Goal: Task Accomplishment & Management: Manage account settings

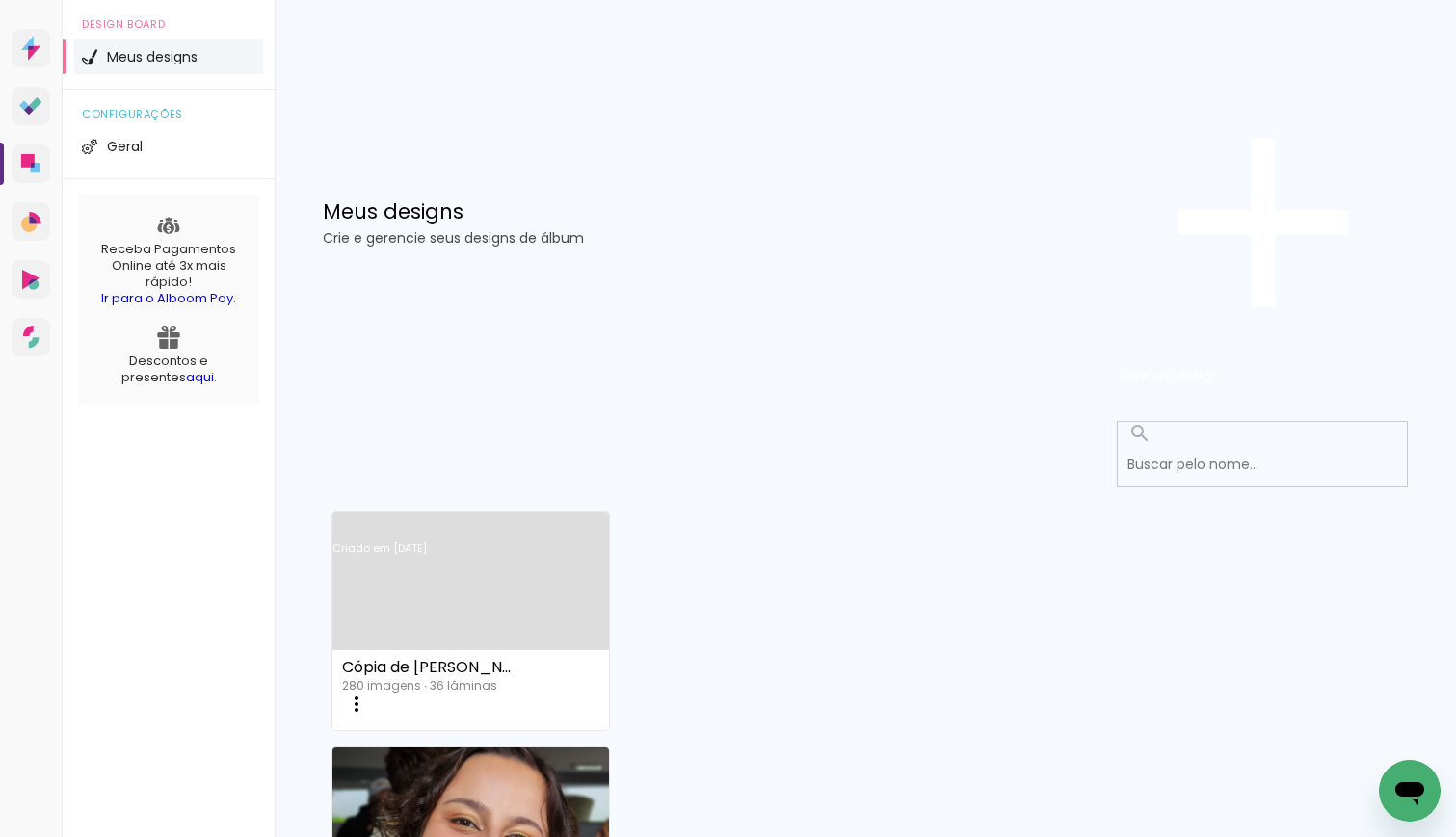
click at [368, 693] on iron-icon at bounding box center [357, 704] width 23 height 23
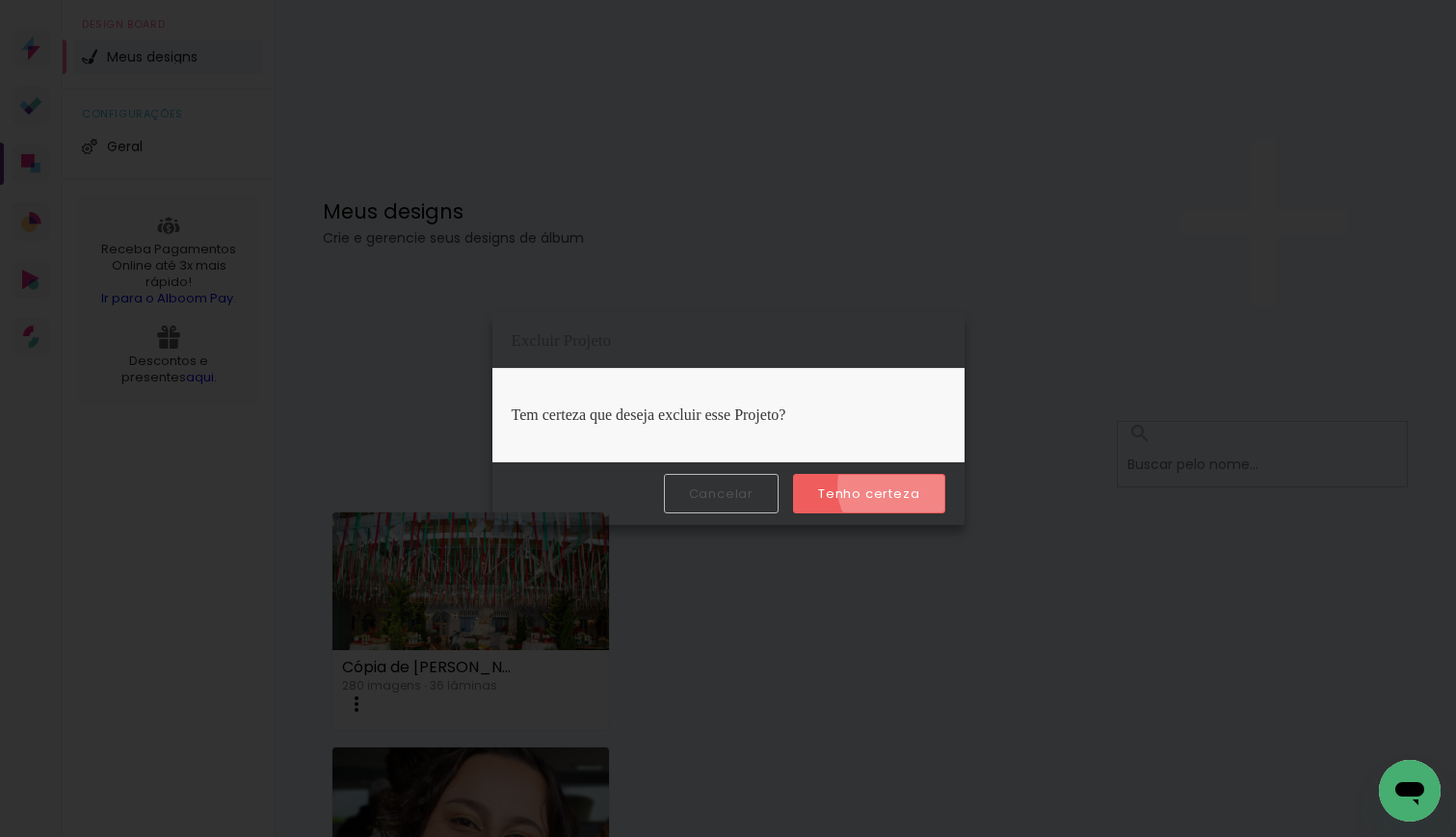
click at [0, 0] on slot "Tenho certeza" at bounding box center [0, 0] width 0 height 0
